Goal: Check status: Check status

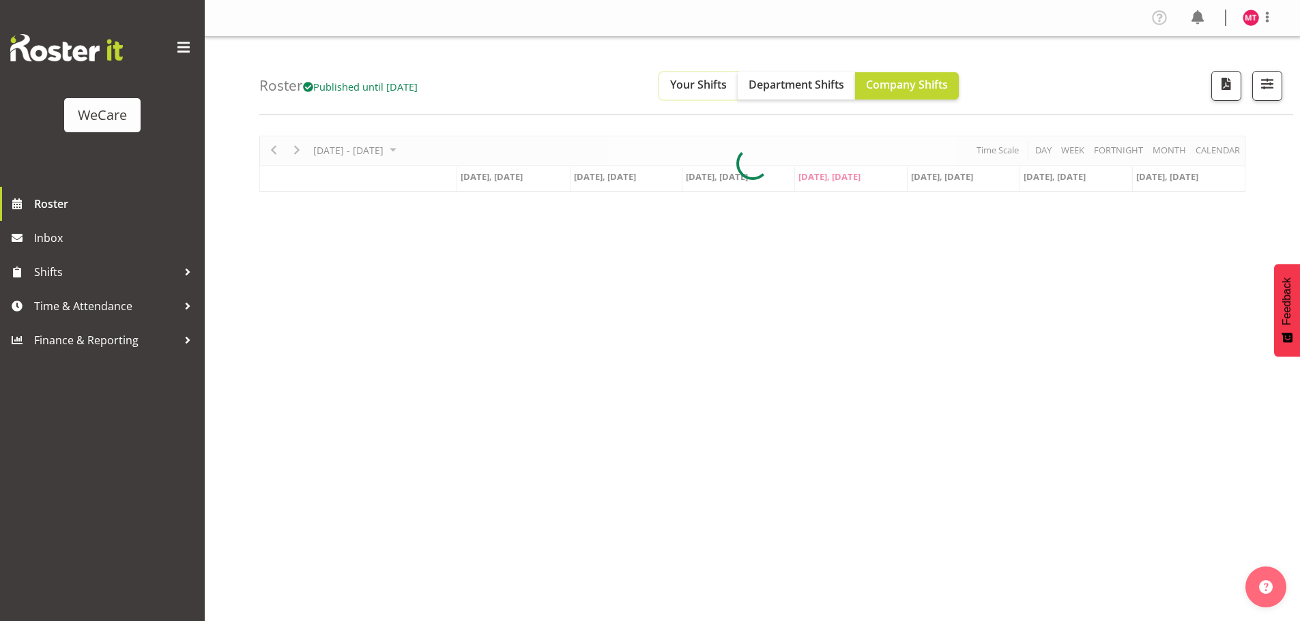
click at [722, 95] on button "Your Shifts" at bounding box center [698, 85] width 78 height 27
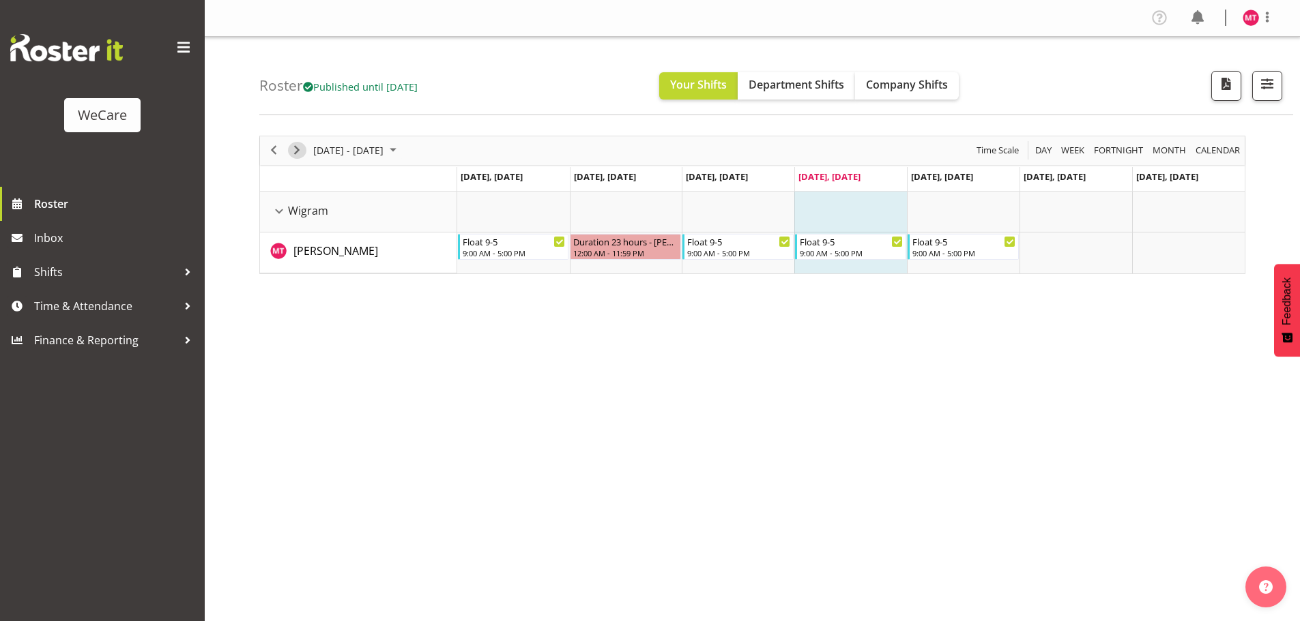
click at [297, 155] on span "Next" at bounding box center [297, 150] width 16 height 17
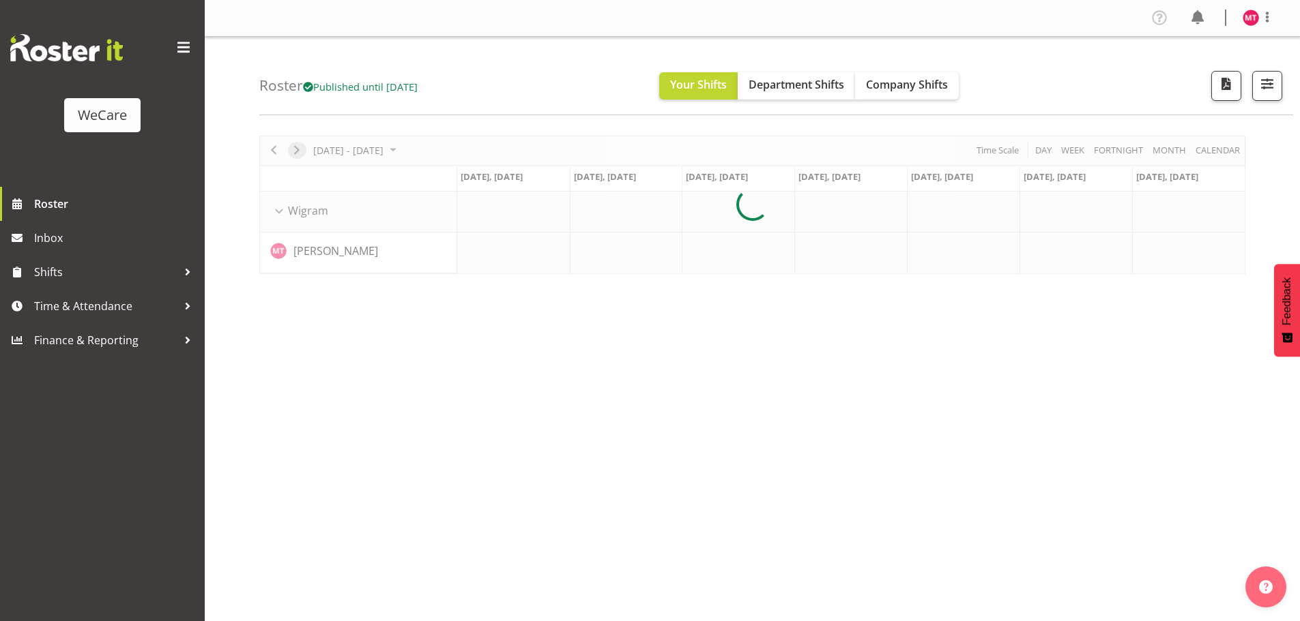
click at [297, 155] on div at bounding box center [752, 205] width 986 height 138
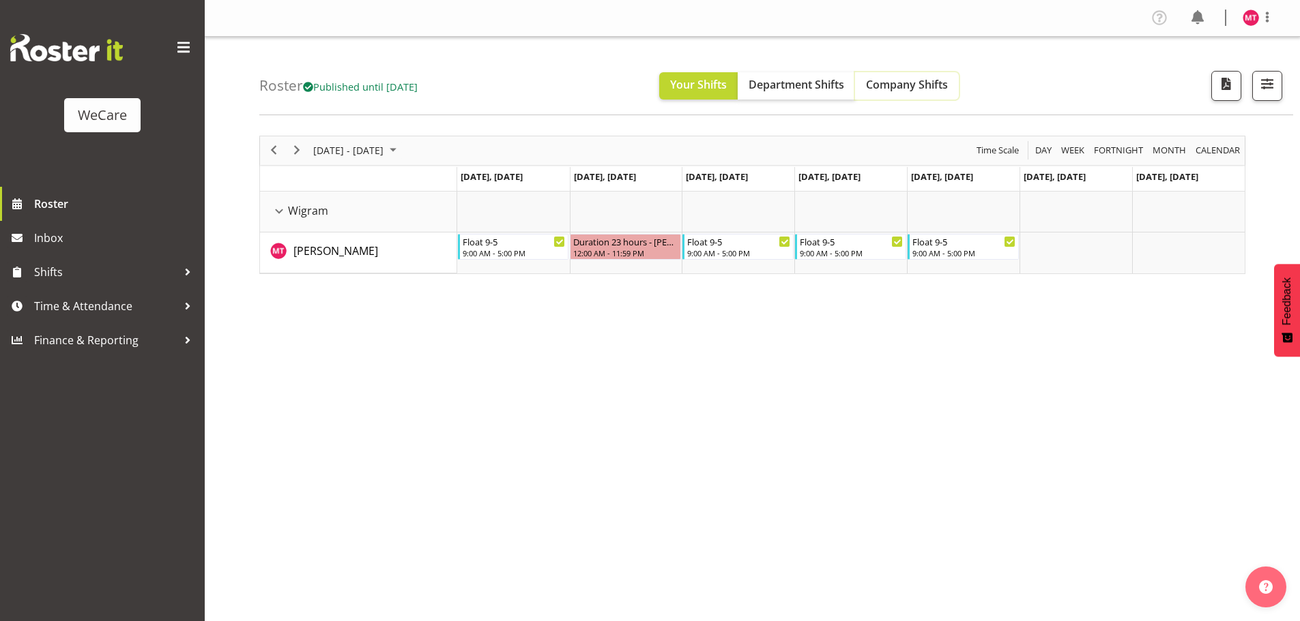
drag, startPoint x: 902, startPoint y: 83, endPoint x: 882, endPoint y: 85, distance: 19.8
click at [902, 83] on span "Company Shifts" at bounding box center [907, 84] width 82 height 15
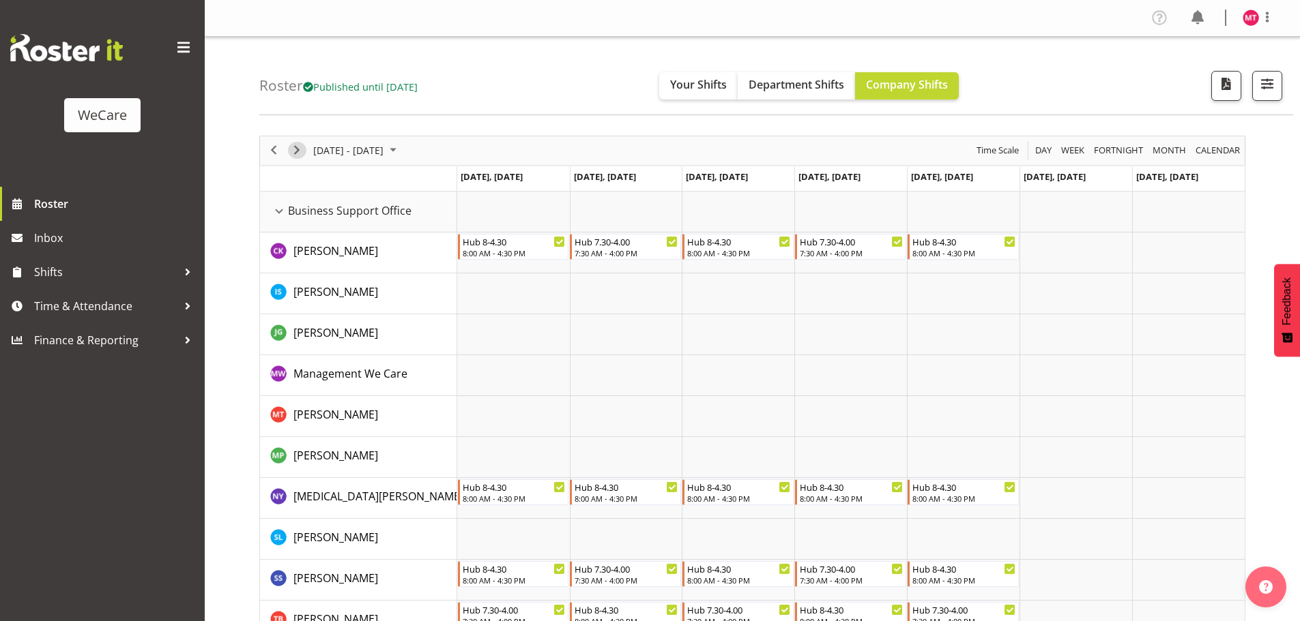
click at [297, 148] on span "Next" at bounding box center [297, 150] width 16 height 17
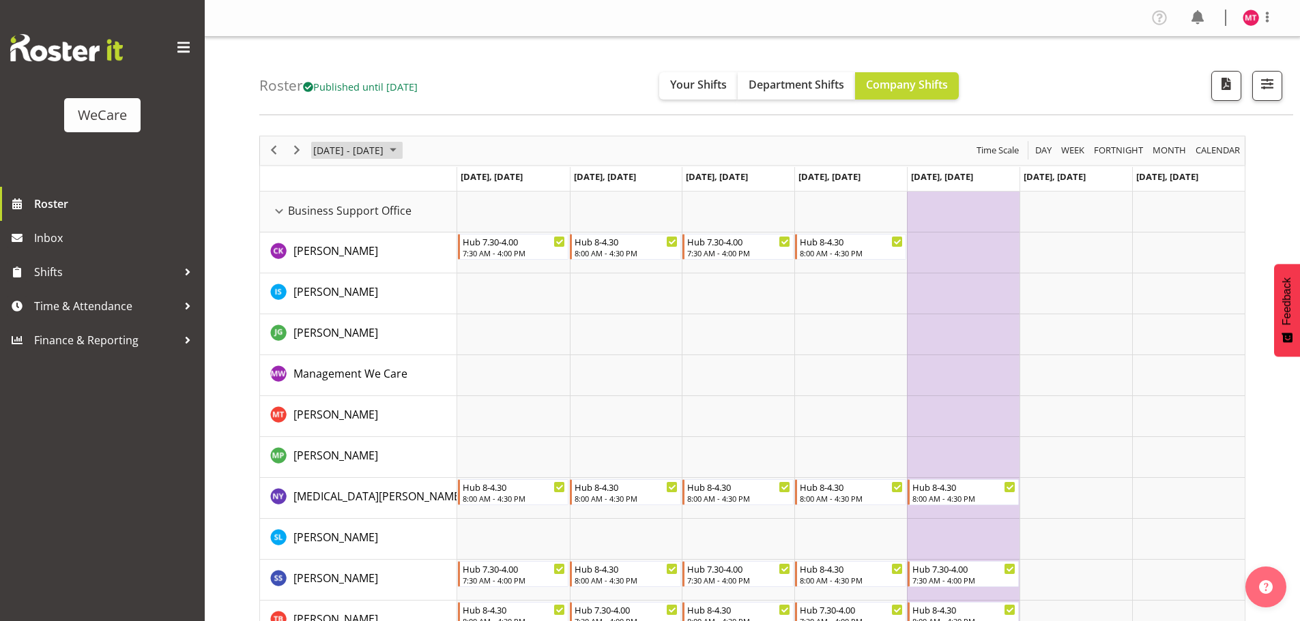
click at [327, 148] on span "[DATE] - [DATE]" at bounding box center [348, 150] width 73 height 17
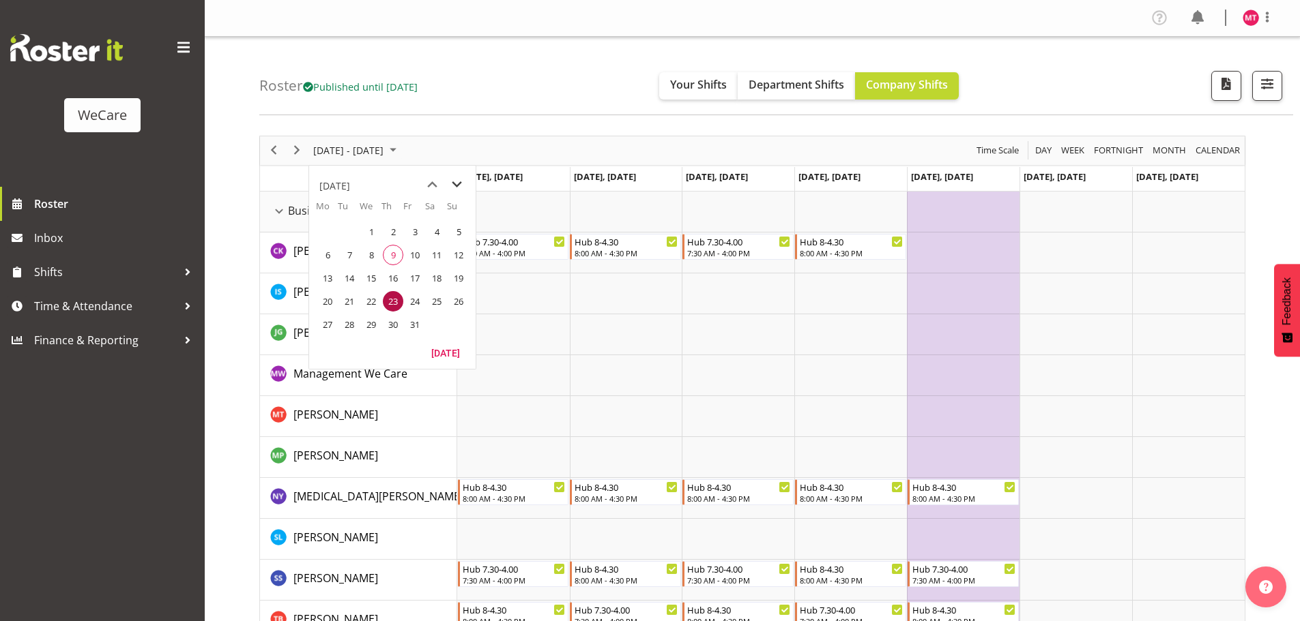
click at [458, 186] on span "next month" at bounding box center [457, 185] width 24 height 25
click at [331, 278] on span "10" at bounding box center [327, 278] width 20 height 20
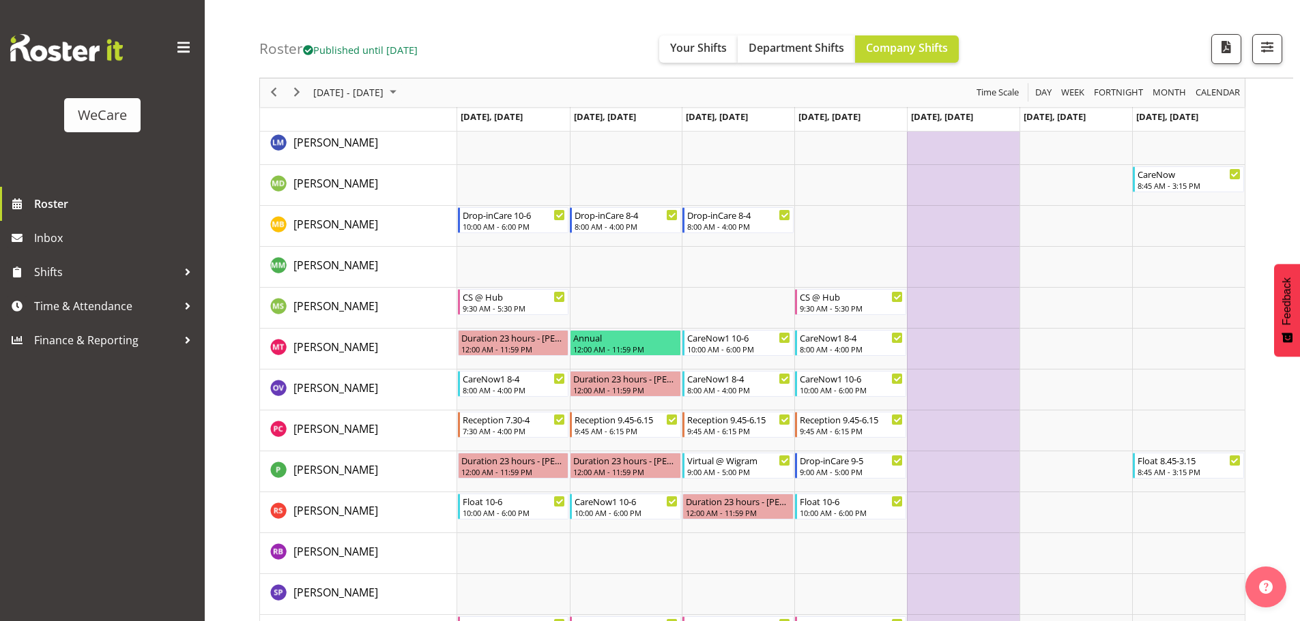
scroll to position [4093, 0]
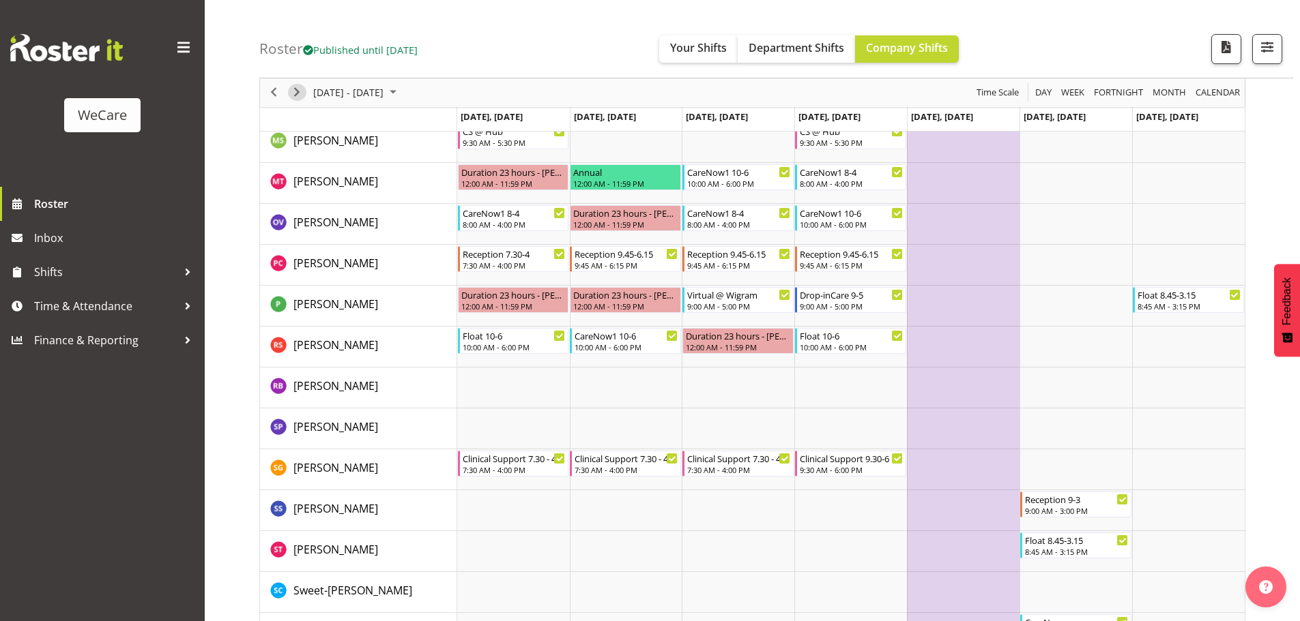
click at [302, 93] on span "Next" at bounding box center [297, 93] width 16 height 17
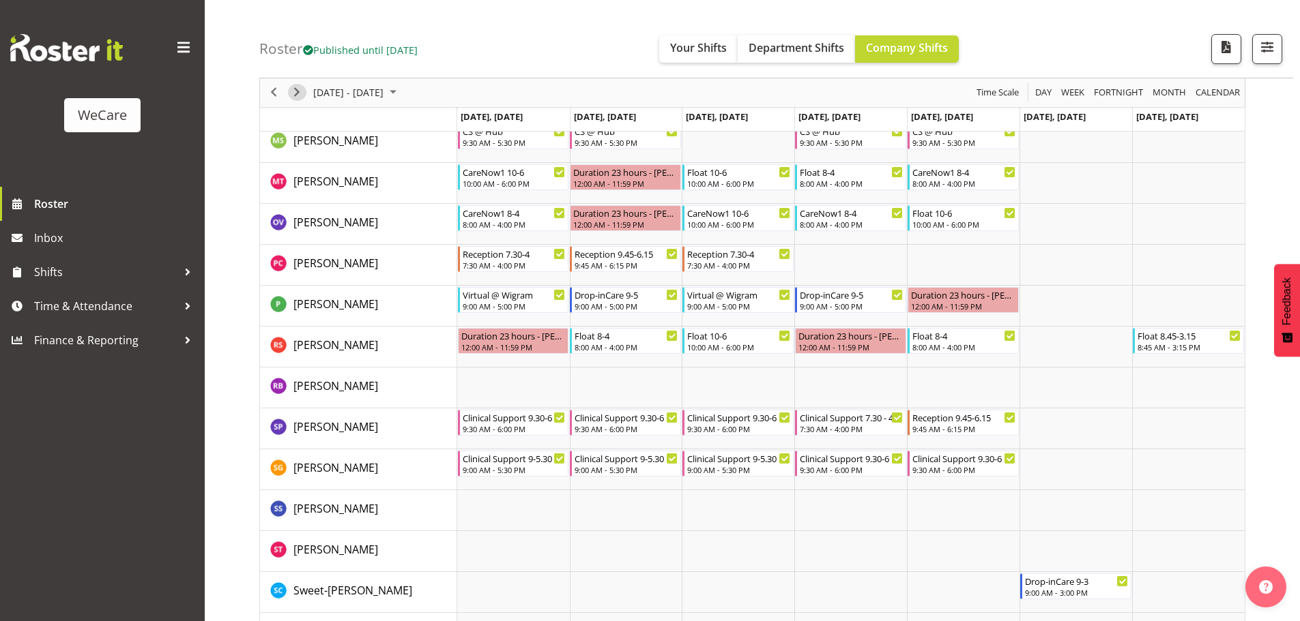
click at [300, 96] on span "Next" at bounding box center [297, 93] width 16 height 17
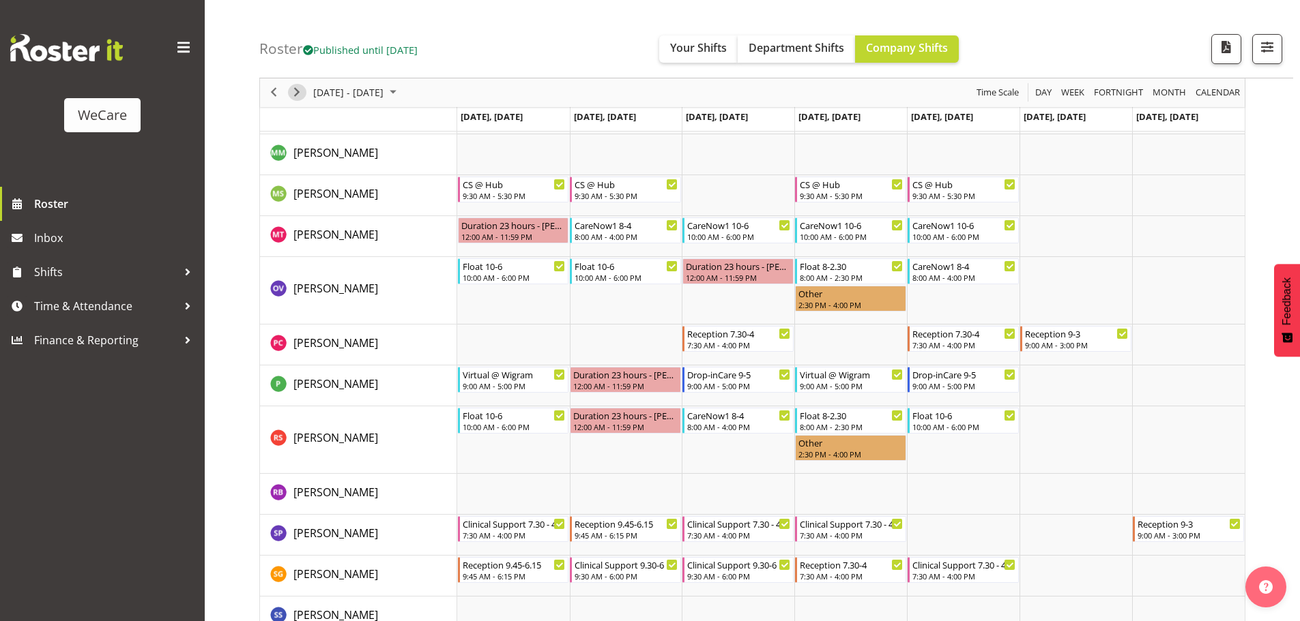
click at [300, 96] on span "Next" at bounding box center [297, 93] width 16 height 17
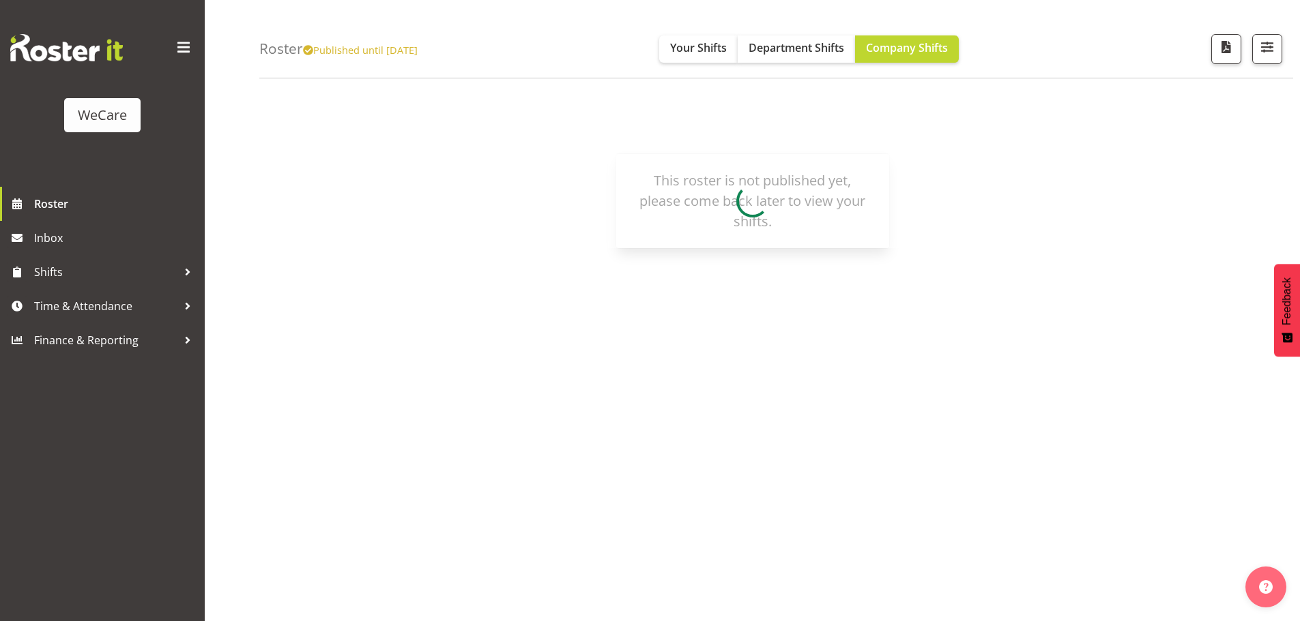
scroll to position [50, 0]
